Goal: Check status: Check status

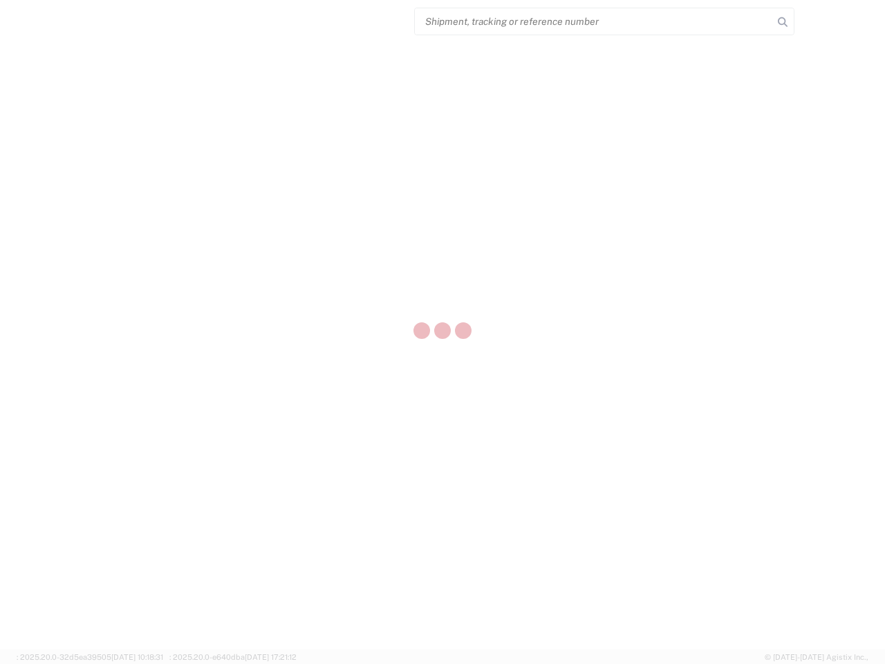
select select "US"
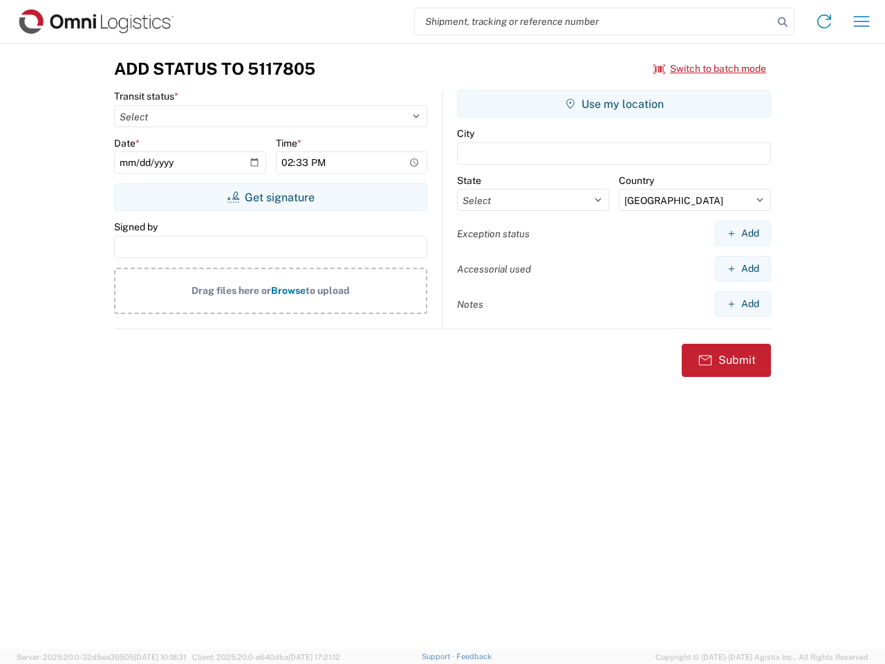
click at [594, 21] on input "search" at bounding box center [594, 21] width 358 height 26
click at [783, 22] on icon at bounding box center [782, 21] width 19 height 19
click at [824, 21] on icon at bounding box center [824, 21] width 22 height 22
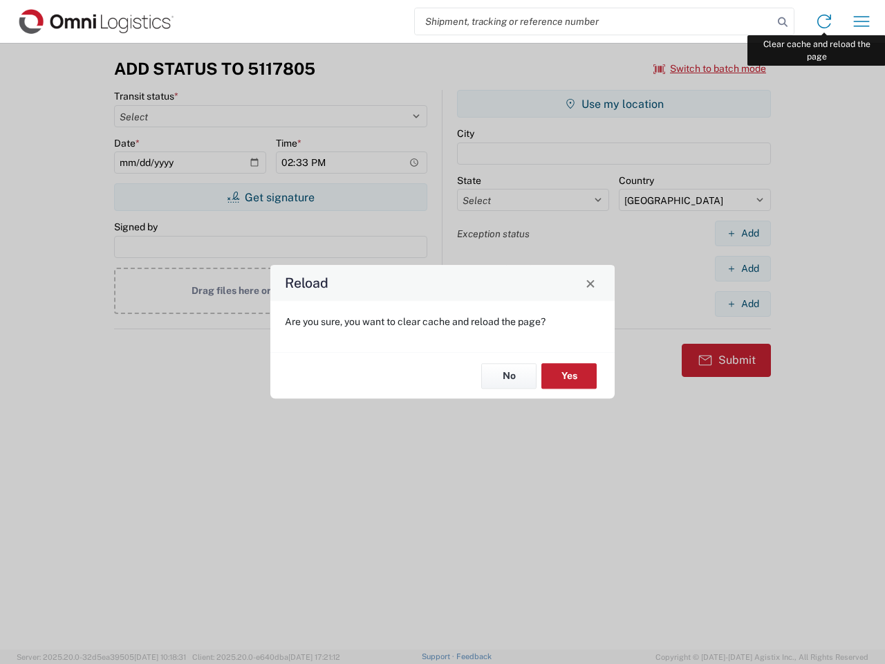
click at [862, 21] on div "Reload Are you sure, you want to clear cache and reload the page? No Yes" at bounding box center [442, 332] width 885 height 664
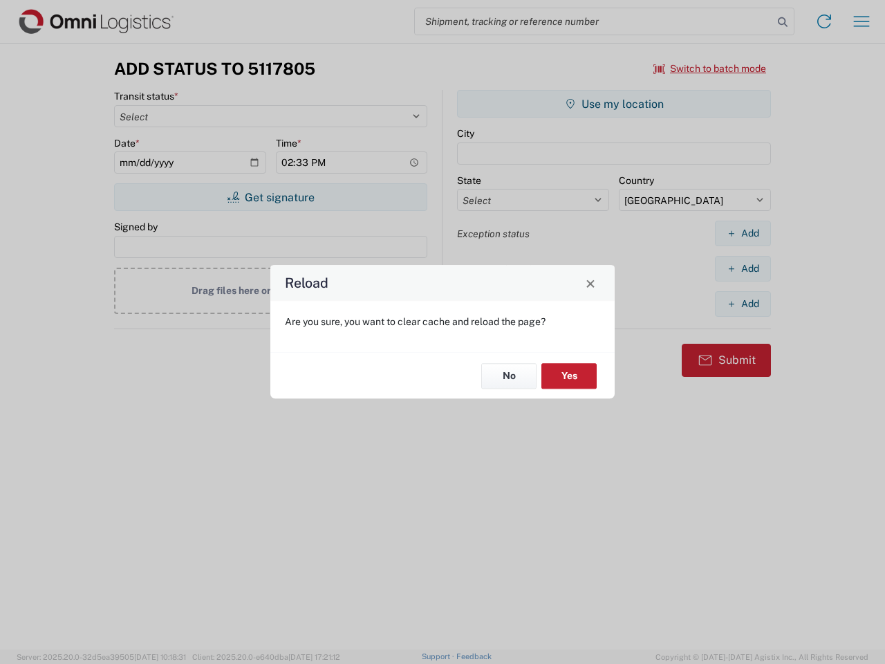
click at [710, 68] on div "Reload Are you sure, you want to clear cache and reload the page? No Yes" at bounding box center [442, 332] width 885 height 664
click at [270, 197] on div "Reload Are you sure, you want to clear cache and reload the page? No Yes" at bounding box center [442, 332] width 885 height 664
click at [614, 104] on div "Reload Are you sure, you want to clear cache and reload the page? No Yes" at bounding box center [442, 332] width 885 height 664
click at [743, 233] on div "Reload Are you sure, you want to clear cache and reload the page? No Yes" at bounding box center [442, 332] width 885 height 664
click at [743, 268] on div "Reload Are you sure, you want to clear cache and reload the page? No Yes" at bounding box center [442, 332] width 885 height 664
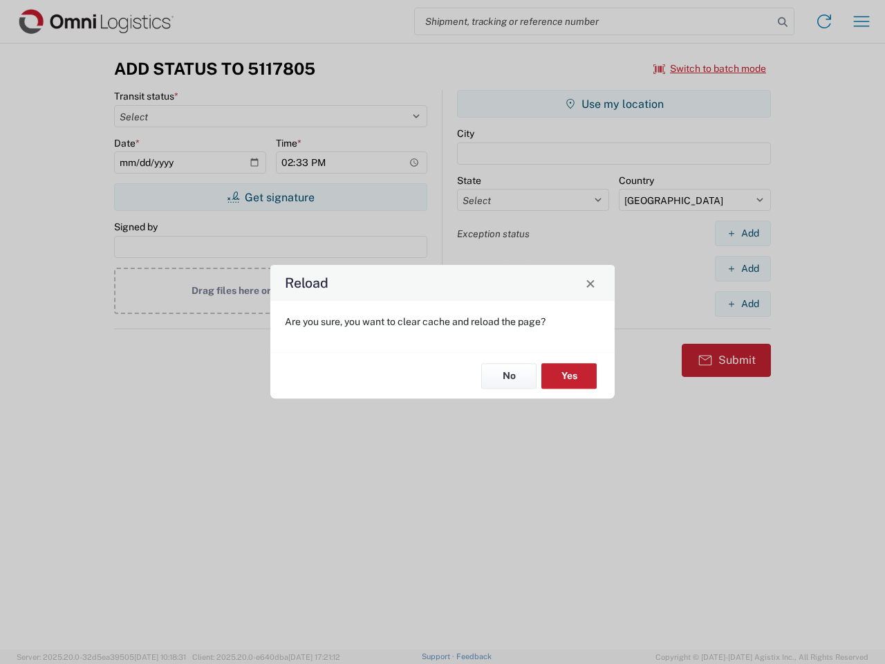
click at [743, 304] on div "Reload Are you sure, you want to clear cache and reload the page? No Yes" at bounding box center [442, 332] width 885 height 664
